Goal: Task Accomplishment & Management: Use online tool/utility

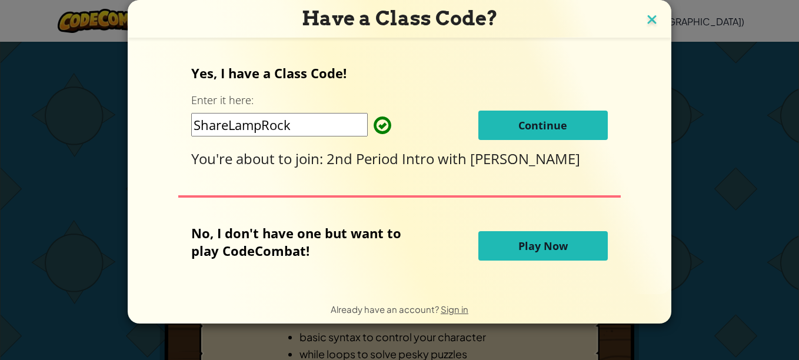
click at [656, 12] on img at bounding box center [651, 21] width 15 height 18
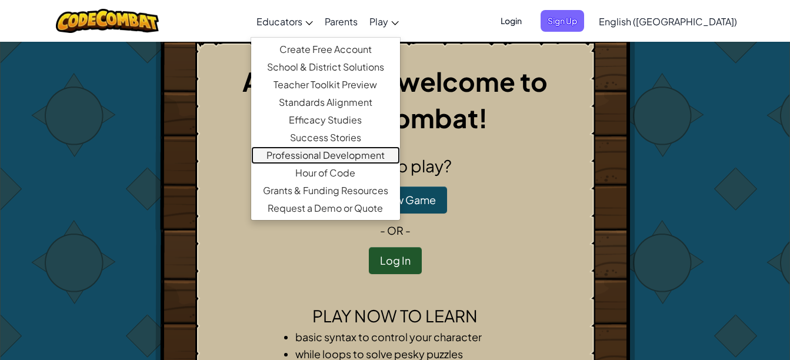
click at [400, 158] on link "Professional Development" at bounding box center [325, 156] width 149 height 18
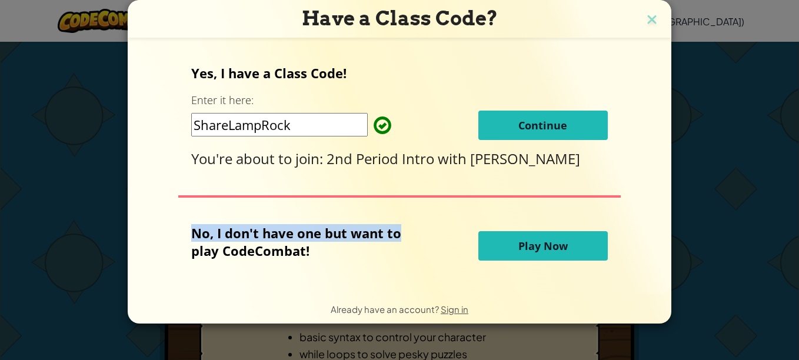
drag, startPoint x: 645, startPoint y: 208, endPoint x: 460, endPoint y: 234, distance: 187.3
click at [460, 234] on form "Yes, I have a Class Code! Enter it here: ShareLampRock Continue You're about to…" at bounding box center [400, 166] width 544 height 257
drag, startPoint x: 460, startPoint y: 234, endPoint x: 524, endPoint y: 118, distance: 132.8
click at [524, 118] on span "Continue" at bounding box center [543, 125] width 49 height 14
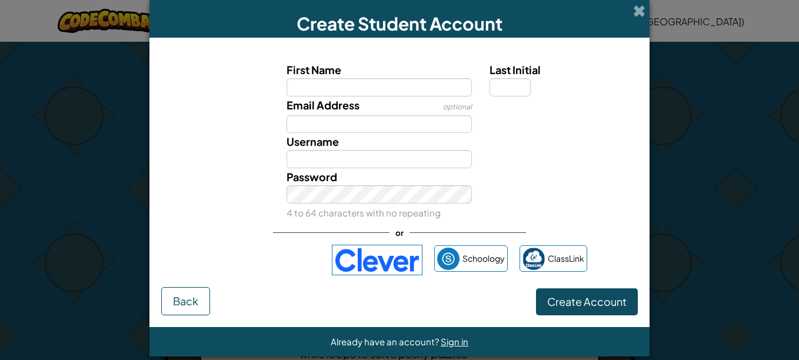
click at [363, 241] on div "or" at bounding box center [399, 233] width 253 height 24
click at [363, 244] on div "or" at bounding box center [399, 233] width 253 height 24
click at [367, 250] on img at bounding box center [377, 260] width 91 height 31
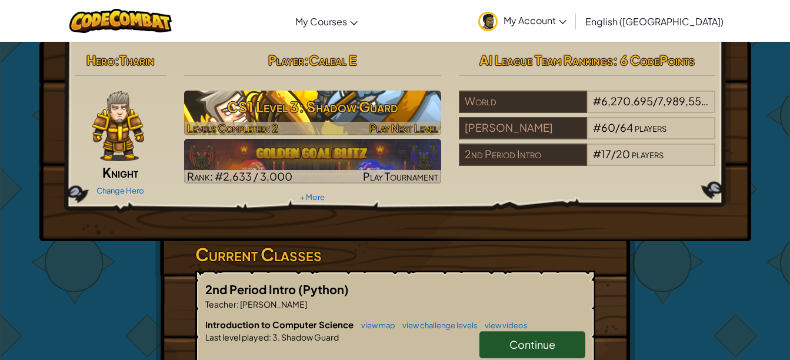
click at [357, 115] on h3 "CS1 Level 3: Shadow Guard" at bounding box center [312, 107] width 257 height 26
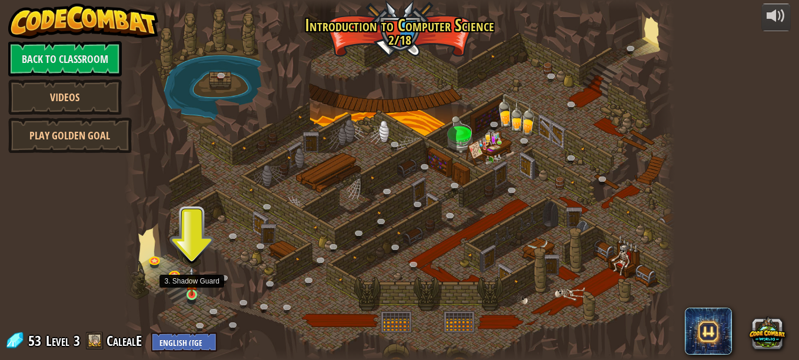
click at [185, 287] on img at bounding box center [191, 281] width 13 height 29
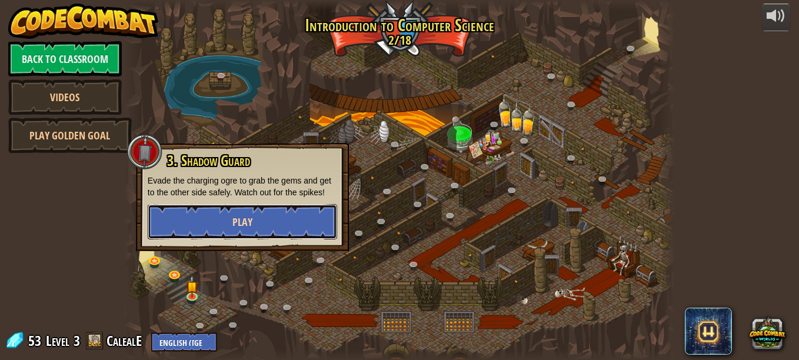
click at [219, 218] on button "Play" at bounding box center [243, 221] width 190 height 35
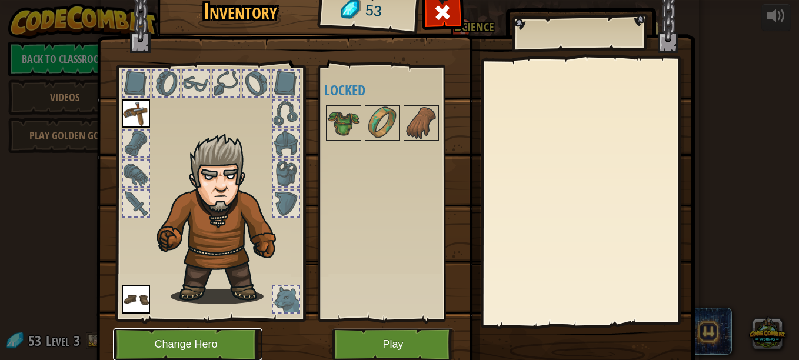
click at [172, 334] on button "Change Hero" at bounding box center [187, 344] width 149 height 32
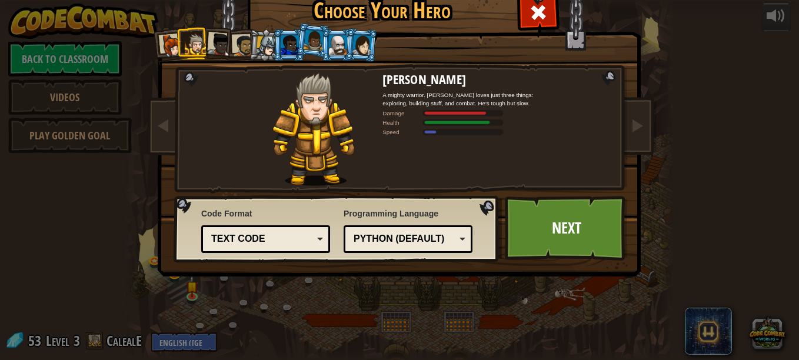
click at [172, 334] on div "Choose Your Hero 53 Captain [PERSON_NAME] Anya is a no-nonsense leader who isn'…" at bounding box center [399, 180] width 799 height 360
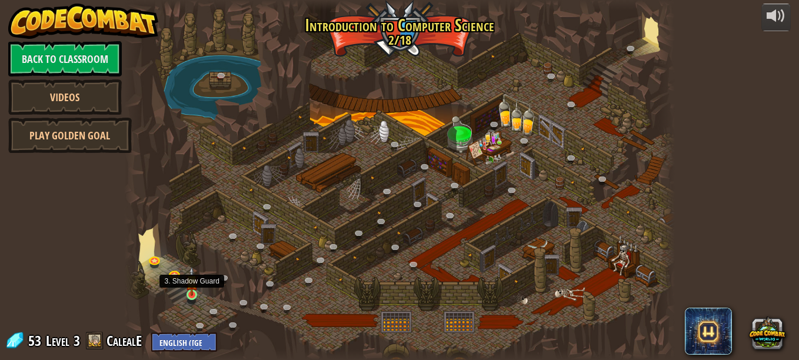
click at [191, 293] on img at bounding box center [191, 281] width 13 height 29
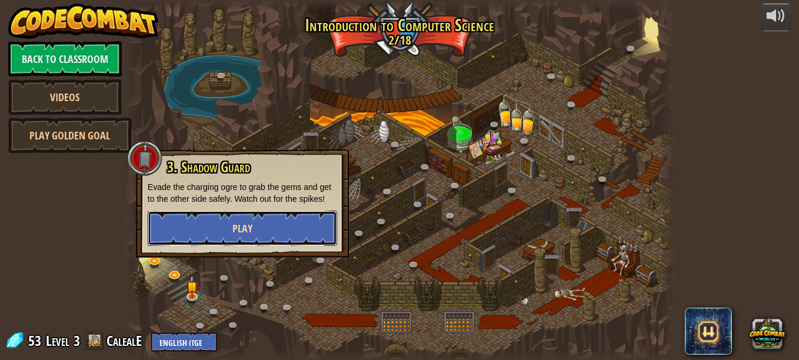
click at [222, 224] on button "Play" at bounding box center [243, 228] width 190 height 35
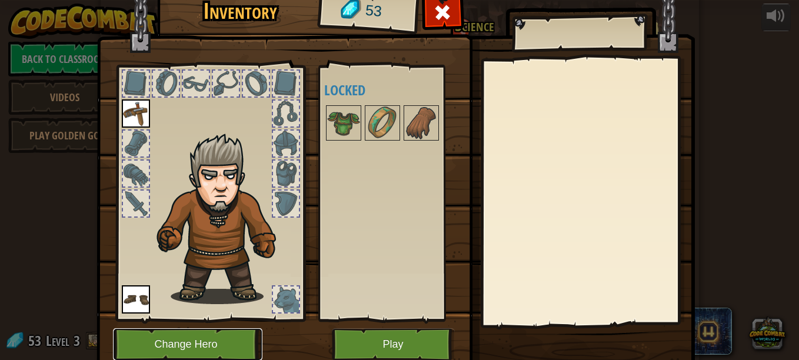
click at [191, 350] on button "Change Hero" at bounding box center [187, 344] width 149 height 32
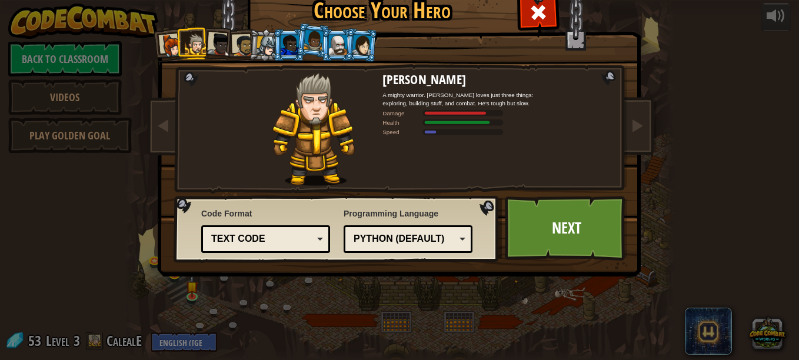
click at [239, 44] on div at bounding box center [243, 46] width 22 height 22
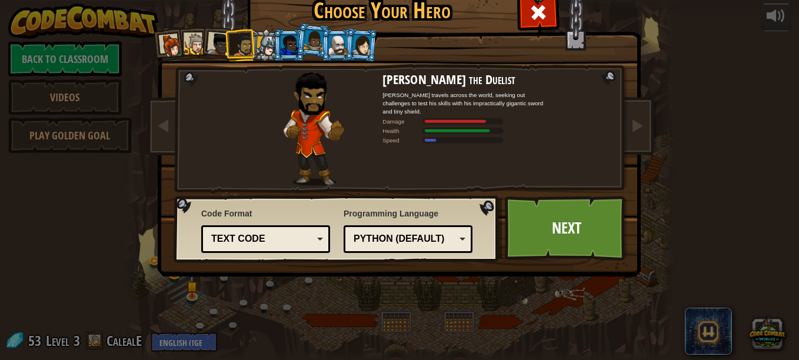
click at [404, 127] on div "Health" at bounding box center [403, 131] width 41 height 8
click at [557, 243] on link "Next" at bounding box center [566, 228] width 123 height 65
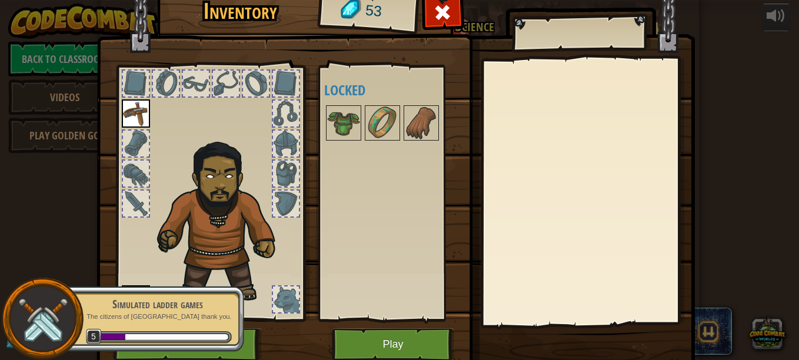
drag, startPoint x: 436, startPoint y: 244, endPoint x: 386, endPoint y: 343, distance: 111.1
click at [386, 343] on div "Inventory 53 Available Equip Equip (double-click to equip) Locked Equip Unequip…" at bounding box center [400, 179] width 599 height 388
click at [386, 343] on button "Play" at bounding box center [393, 344] width 123 height 32
